Goal: Register for event/course

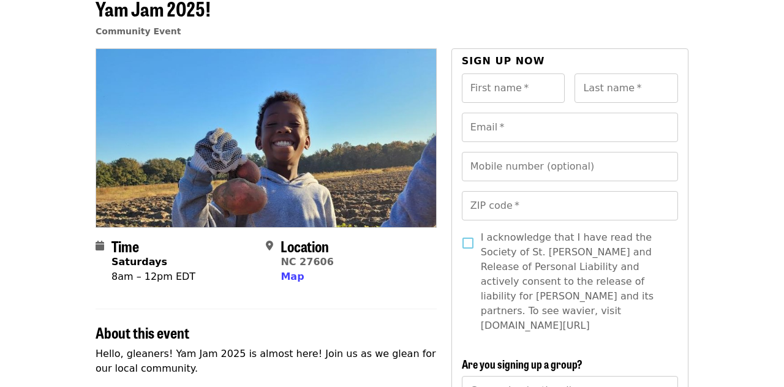
scroll to position [105, 0]
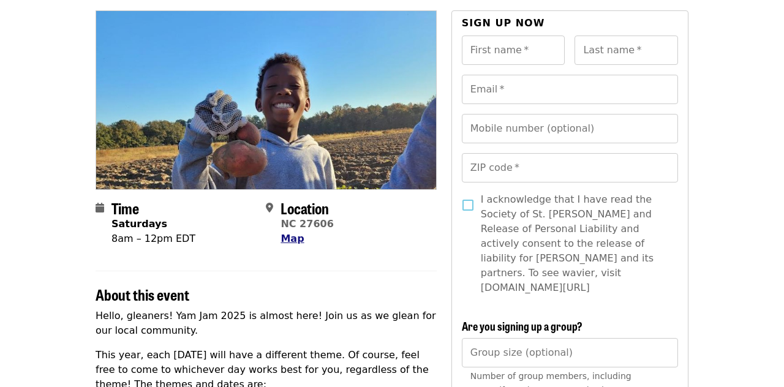
click at [295, 238] on span "Map" at bounding box center [292, 239] width 23 height 12
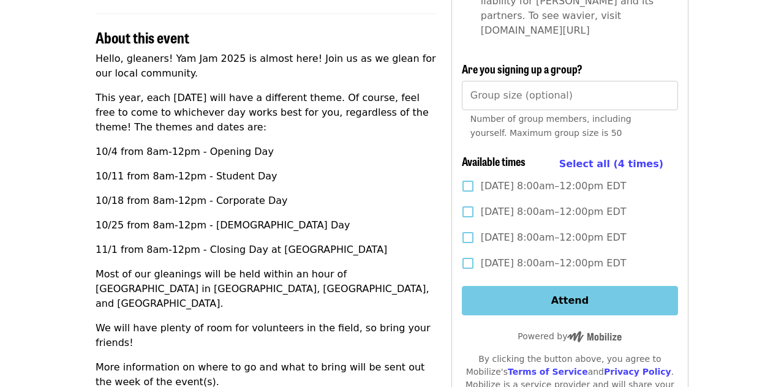
scroll to position [370, 0]
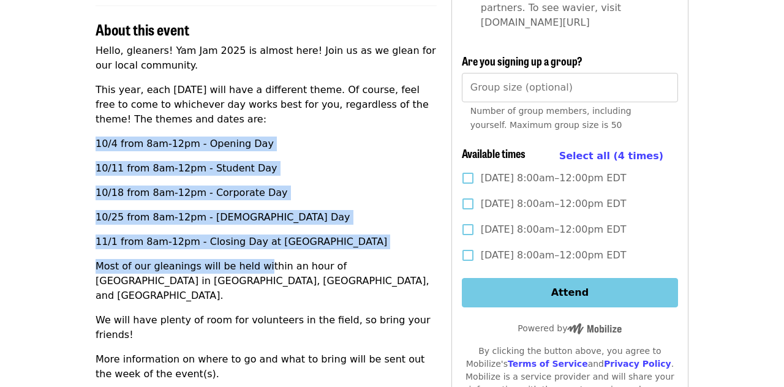
drag, startPoint x: 178, startPoint y: 134, endPoint x: 257, endPoint y: 262, distance: 151.3
click at [257, 262] on div "Hello, gleaners! Yam Jam 2025 is almost here! Join us as we glean for our local…" at bounding box center [266, 231] width 341 height 377
click at [257, 262] on p "Most of our gleanings will be held within an hour of [GEOGRAPHIC_DATA] in [GEOG…" at bounding box center [266, 281] width 341 height 44
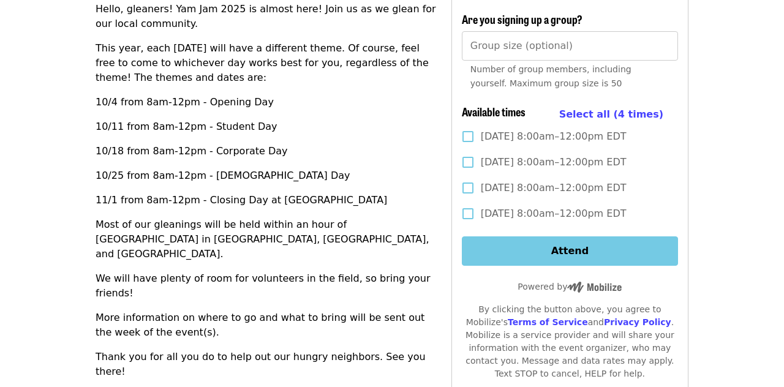
scroll to position [412, 0]
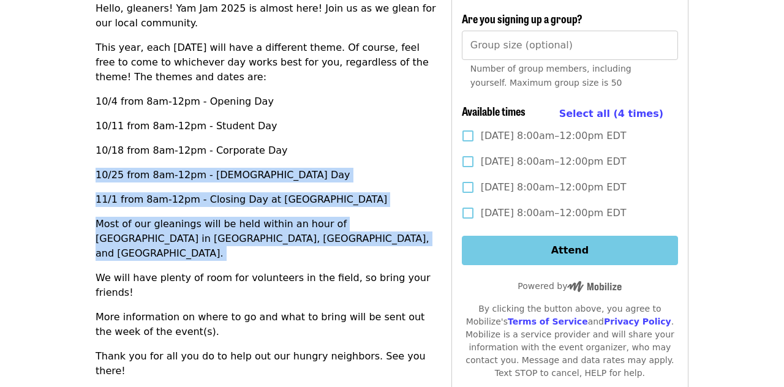
drag, startPoint x: 162, startPoint y: 165, endPoint x: 212, endPoint y: 256, distance: 103.9
click at [212, 256] on div "Hello, gleaners! Yam Jam 2025 is almost here! Join us as we glean for our local…" at bounding box center [266, 189] width 341 height 377
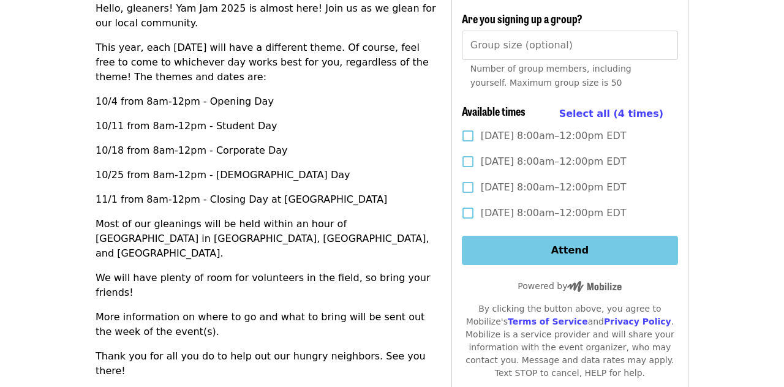
click at [212, 256] on div "Hello, gleaners! Yam Jam 2025 is almost here! Join us as we glean for our local…" at bounding box center [266, 189] width 341 height 377
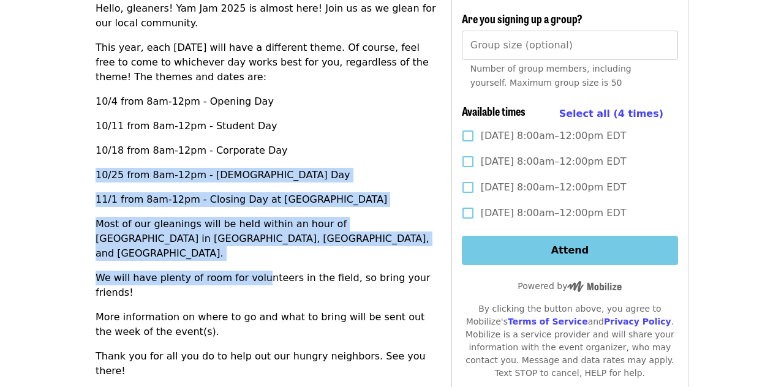
drag, startPoint x: 213, startPoint y: 159, endPoint x: 252, endPoint y: 266, distance: 113.8
click at [252, 266] on div "Hello, gleaners! Yam Jam 2025 is almost here! Join us as we glean for our local…" at bounding box center [266, 189] width 341 height 377
click at [252, 271] on p "We will have plenty of room for volunteers in the field, so bring your friends!" at bounding box center [266, 285] width 341 height 29
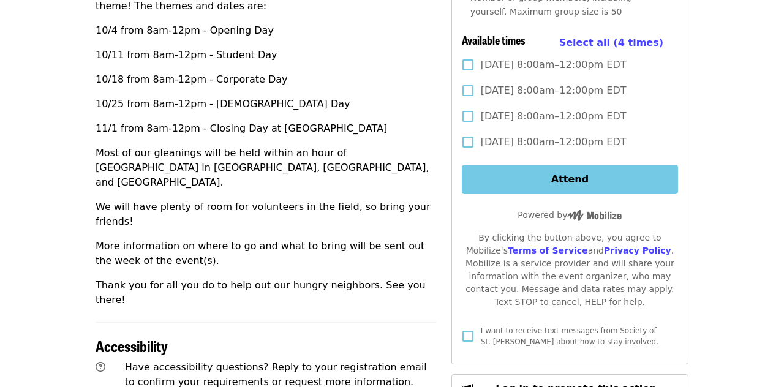
scroll to position [462, 0]
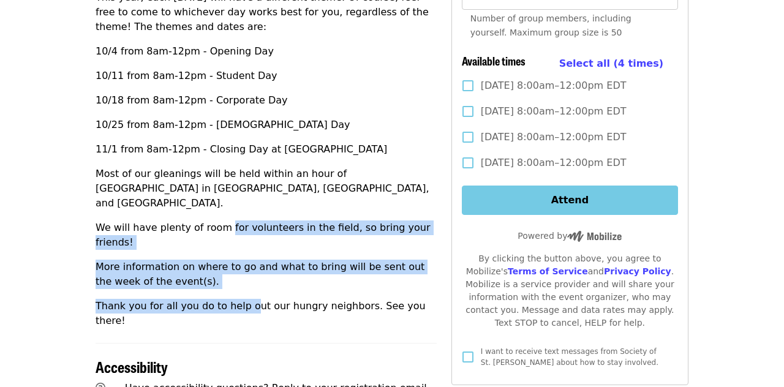
drag, startPoint x: 222, startPoint y: 215, endPoint x: 243, endPoint y: 273, distance: 61.6
click at [243, 273] on div "Hello, gleaners! Yam Jam 2025 is almost here! Join us as we glean for our local…" at bounding box center [266, 139] width 341 height 377
click at [243, 299] on p "Thank you for all you do to help out our hungry neighbors. See you there!" at bounding box center [266, 313] width 341 height 29
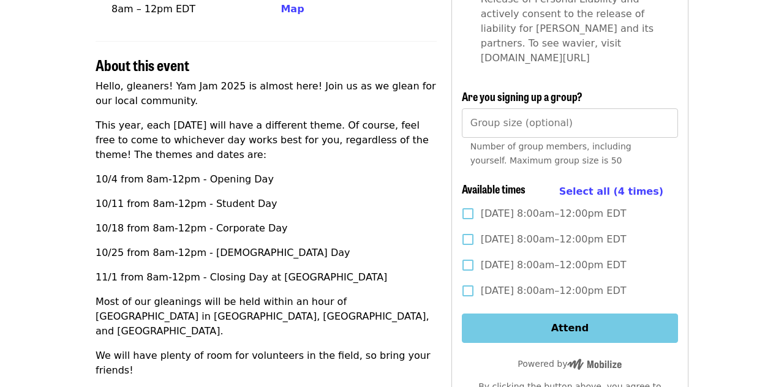
scroll to position [307, 0]
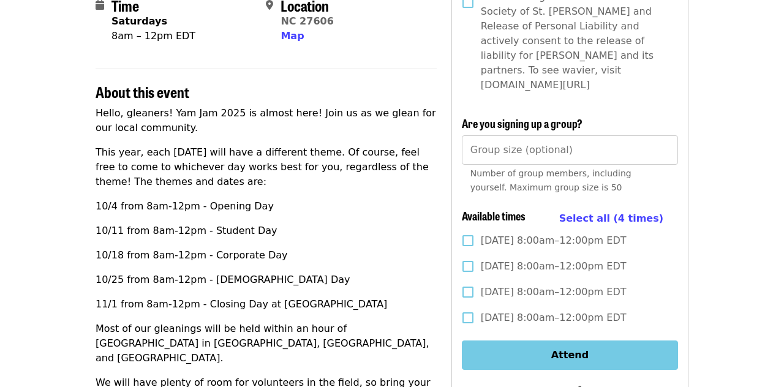
drag, startPoint x: 191, startPoint y: 192, endPoint x: 227, endPoint y: 267, distance: 83.3
click at [227, 267] on div "Hello, gleaners! Yam Jam 2025 is almost here! Join us as we glean for our local…" at bounding box center [266, 294] width 341 height 377
drag, startPoint x: 342, startPoint y: 306, endPoint x: 94, endPoint y: 137, distance: 299.9
click at [94, 137] on div "Time Saturdays 8am – 12pm EDT Location [GEOGRAPHIC_DATA] 27606 Map About this e…" at bounding box center [392, 327] width 613 height 1039
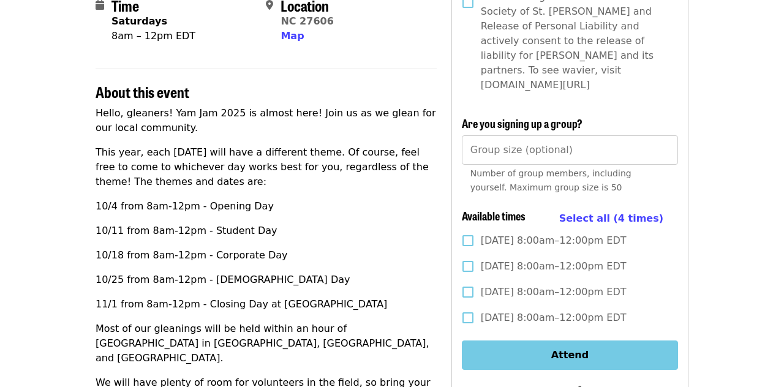
click at [225, 225] on p "10/11 from 8am-12pm - Student Day" at bounding box center [266, 231] width 341 height 15
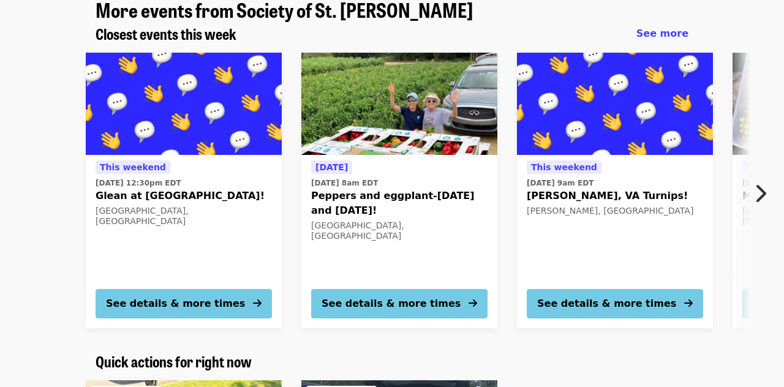
scroll to position [1169, 0]
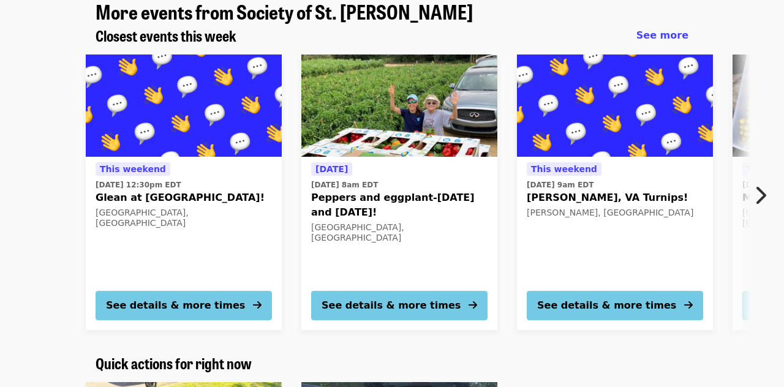
click at [365, 190] on span "Peppers and eggplant-[DATE] and [DATE]!" at bounding box center [399, 204] width 176 height 29
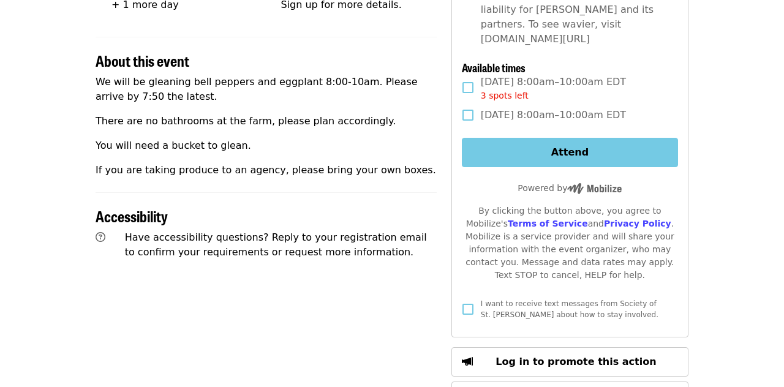
scroll to position [355, 0]
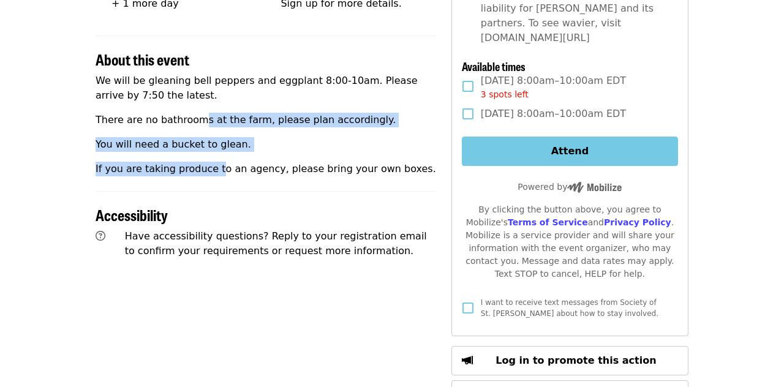
drag, startPoint x: 197, startPoint y: 119, endPoint x: 213, endPoint y: 173, distance: 57.0
click at [213, 174] on div "We will be gleaning bell peppers and eggplant 8:00-10am. Please arrive by 7:50 …" at bounding box center [266, 125] width 341 height 103
click at [213, 173] on p "If you are taking produce to an agency, please bring your own boxes." at bounding box center [266, 169] width 341 height 15
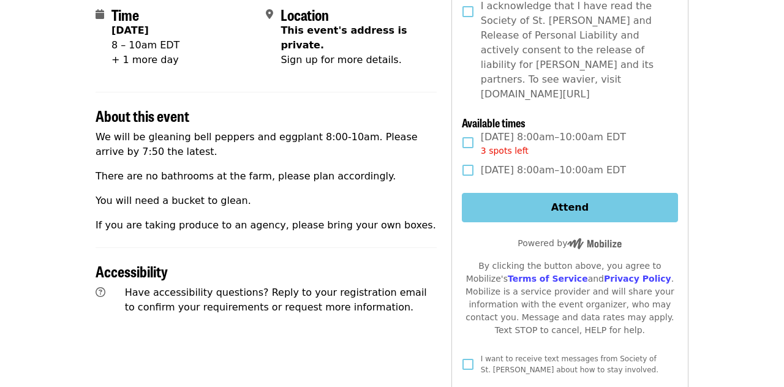
scroll to position [298, 0]
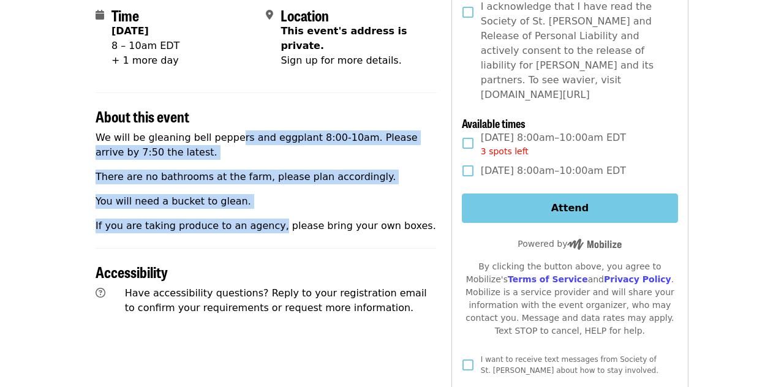
drag, startPoint x: 229, startPoint y: 137, endPoint x: 270, endPoint y: 219, distance: 91.8
click at [270, 219] on div "We will be gleaning bell peppers and eggplant 8:00-10am. Please arrive by 7:50 …" at bounding box center [266, 181] width 341 height 103
click at [270, 219] on p "If you are taking produce to an agency, please bring your own boxes." at bounding box center [266, 226] width 341 height 15
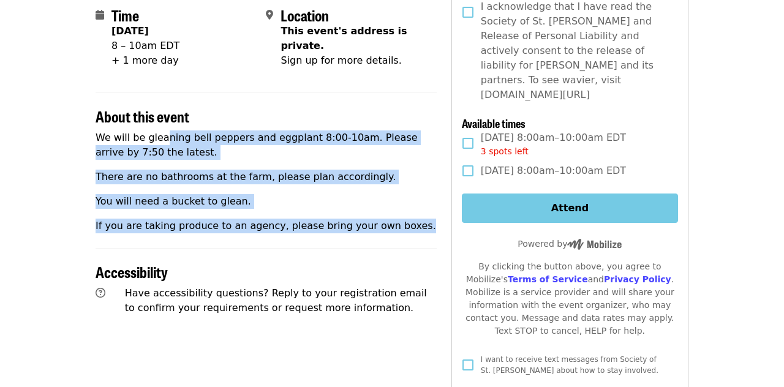
drag, startPoint x: 410, startPoint y: 230, endPoint x: 164, endPoint y: 138, distance: 263.4
click at [164, 138] on div "We will be gleaning bell peppers and eggplant 8:00-10am. Please arrive by 7:50 …" at bounding box center [266, 181] width 341 height 103
click at [189, 173] on p "There are no bathrooms at the farm, please plan accordingly." at bounding box center [266, 177] width 341 height 15
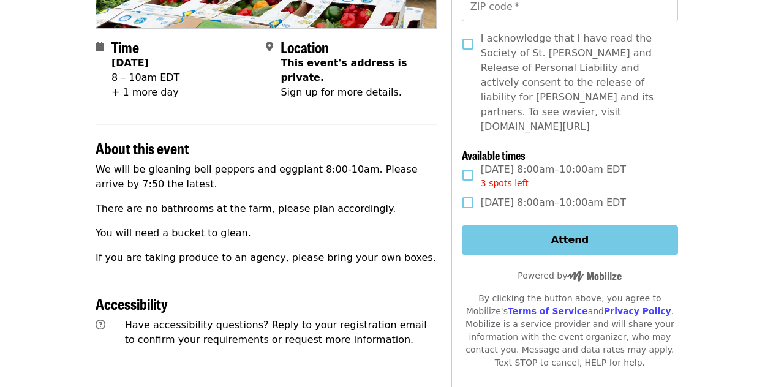
scroll to position [274, 0]
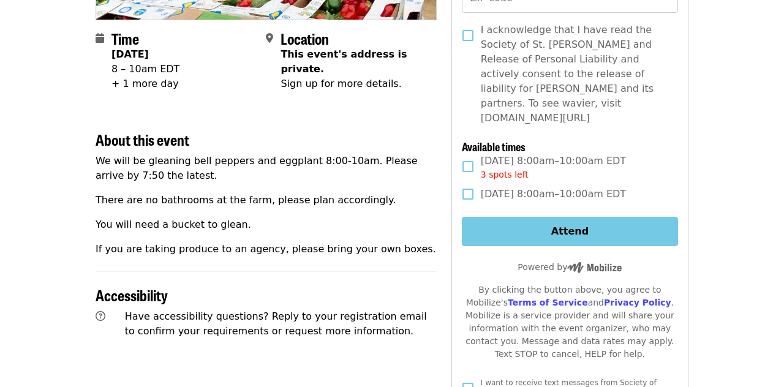
drag, startPoint x: 200, startPoint y: 185, endPoint x: 213, endPoint y: 263, distance: 78.8
click at [213, 263] on div "Time [DATE] 8 – 10am EDT + 1 more day Location This event's address is private.…" at bounding box center [266, 236] width 341 height 790
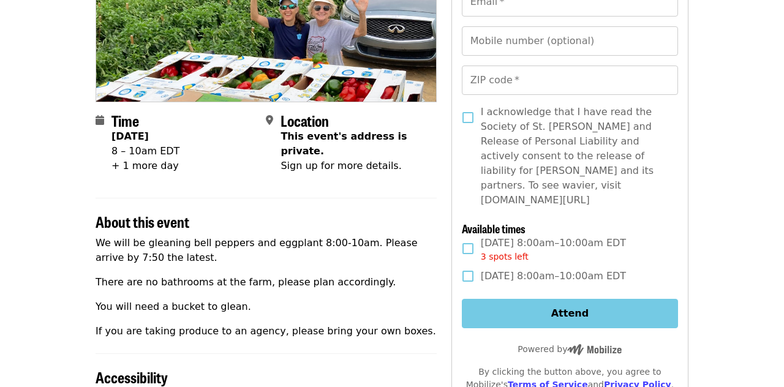
scroll to position [178, 0]
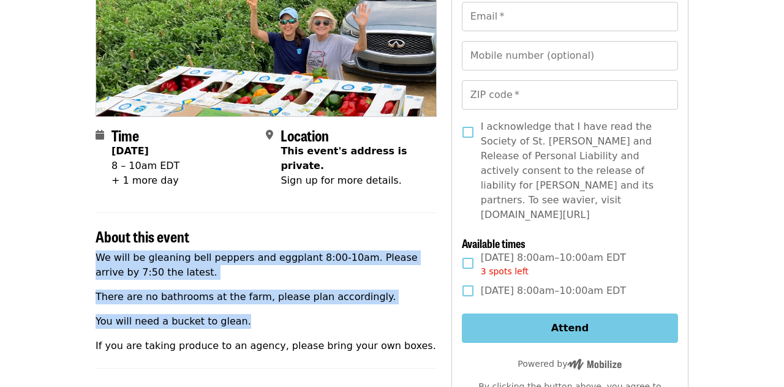
drag, startPoint x: 208, startPoint y: 248, endPoint x: 250, endPoint y: 314, distance: 78.2
click at [250, 314] on section "About this event We will be gleaning bell peppers and eggplant 8:00-10am. Pleas…" at bounding box center [266, 283] width 341 height 141
click at [250, 314] on p "You will need a bucket to glean." at bounding box center [266, 321] width 341 height 15
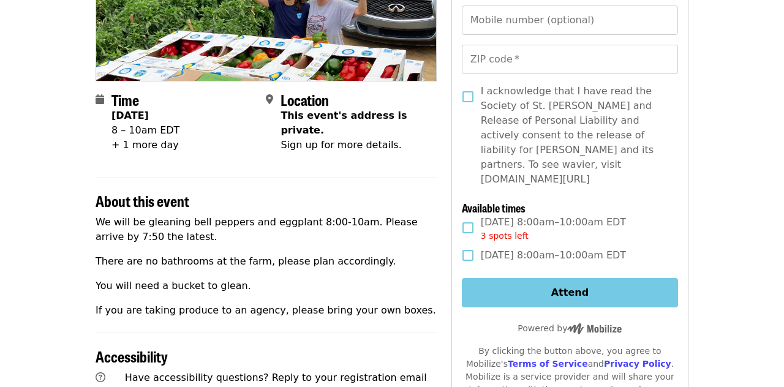
scroll to position [228, 0]
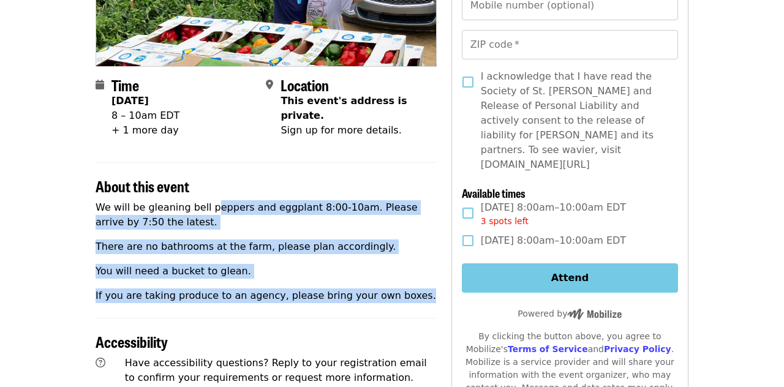
drag, startPoint x: 208, startPoint y: 203, endPoint x: 263, endPoint y: 304, distance: 114.6
click at [263, 304] on div "Time [DATE] 8 – 10am EDT + 1 more day Location This event's address is private.…" at bounding box center [266, 282] width 341 height 790
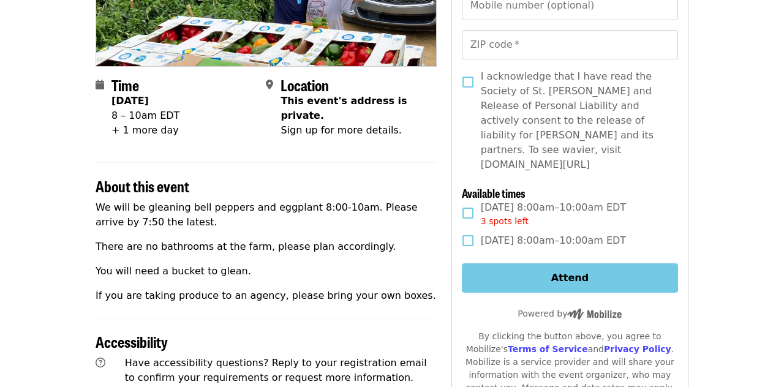
click at [263, 304] on div "Time [DATE] 8 – 10am EDT + 1 more day Location This event's address is private.…" at bounding box center [266, 282] width 341 height 790
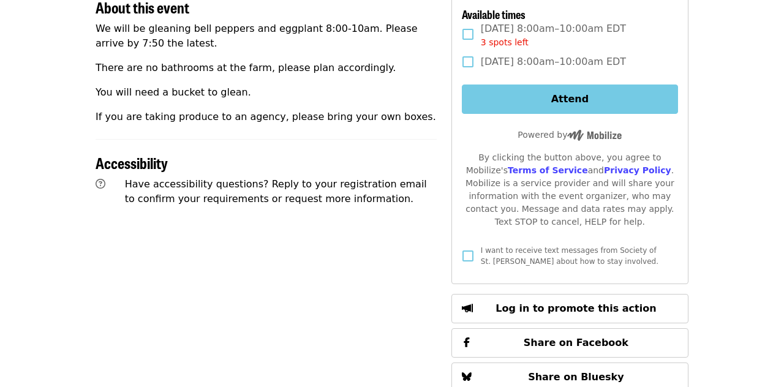
scroll to position [0, 0]
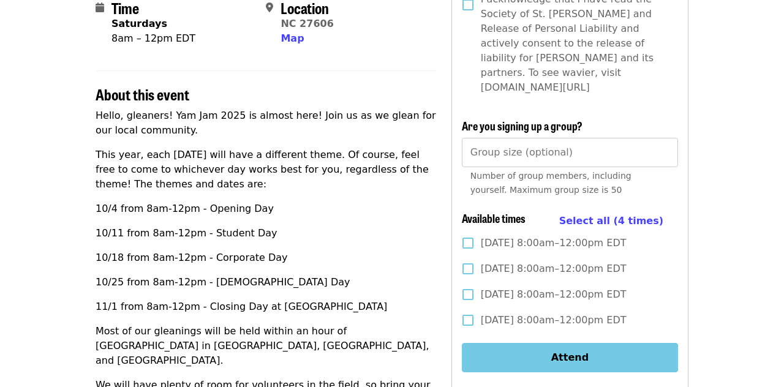
scroll to position [249, 0]
